Goal: Transaction & Acquisition: Book appointment/travel/reservation

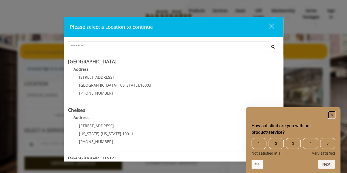
click at [333, 113] on rect "Hide survey" at bounding box center [331, 115] width 7 height 7
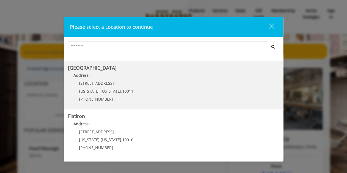
scroll to position [82, 0]
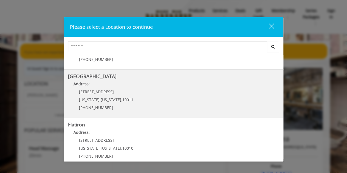
click at [142, 80] on Street "[GEOGRAPHIC_DATA] Address: [STREET_ADDRESS][US_STATE][US_STATE] (646) 850-0041" at bounding box center [173, 94] width 211 height 40
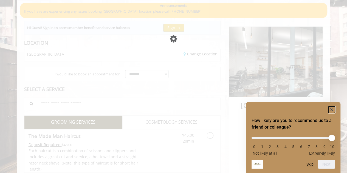
click at [331, 108] on rect "Hide survey" at bounding box center [331, 109] width 7 height 7
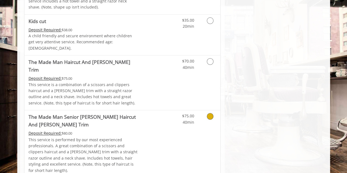
scroll to position [369, 0]
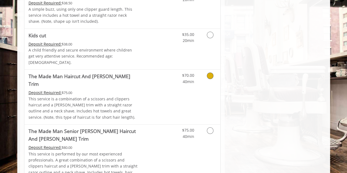
click at [213, 72] on icon "Grooming services" at bounding box center [210, 75] width 7 height 7
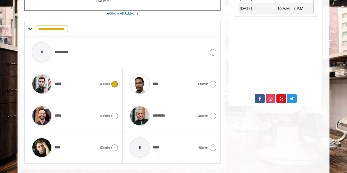
click at [116, 81] on div at bounding box center [114, 84] width 8 height 7
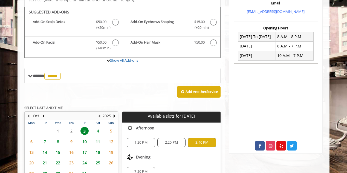
scroll to position [294, 0]
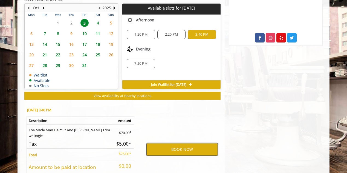
click at [183, 143] on button "BOOK NOW" at bounding box center [183, 149] width 72 height 13
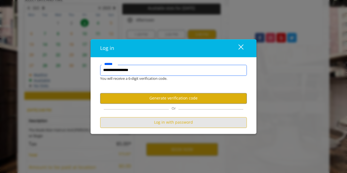
type input "**********"
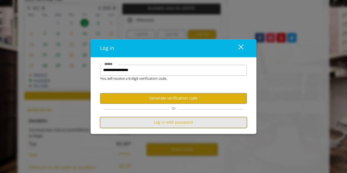
click at [162, 124] on button "Log in with password" at bounding box center [173, 122] width 147 height 11
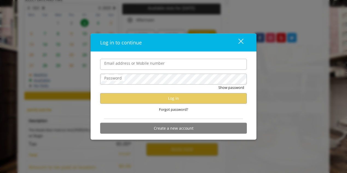
scroll to position [0, 0]
type input "**********"
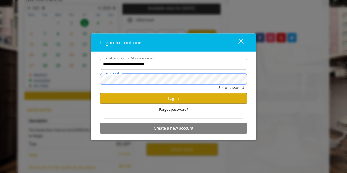
click at [219, 84] on button "Show password" at bounding box center [232, 87] width 26 height 6
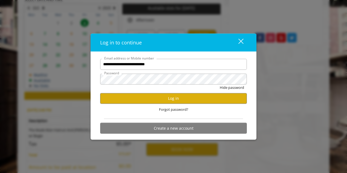
click at [178, 92] on div "Hide password" at bounding box center [173, 88] width 147 height 8
click at [177, 95] on button "Log in" at bounding box center [173, 98] width 147 height 11
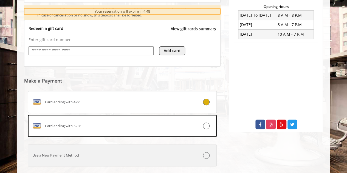
scroll to position [238, 0]
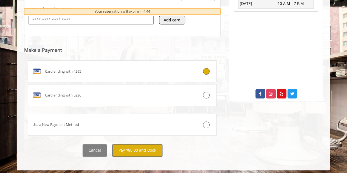
click at [133, 147] on button "Pay $80.00 and Book" at bounding box center [137, 150] width 50 height 12
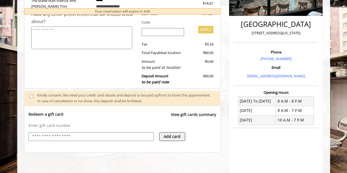
scroll to position [211, 0]
